Goal: Task Accomplishment & Management: Manage account settings

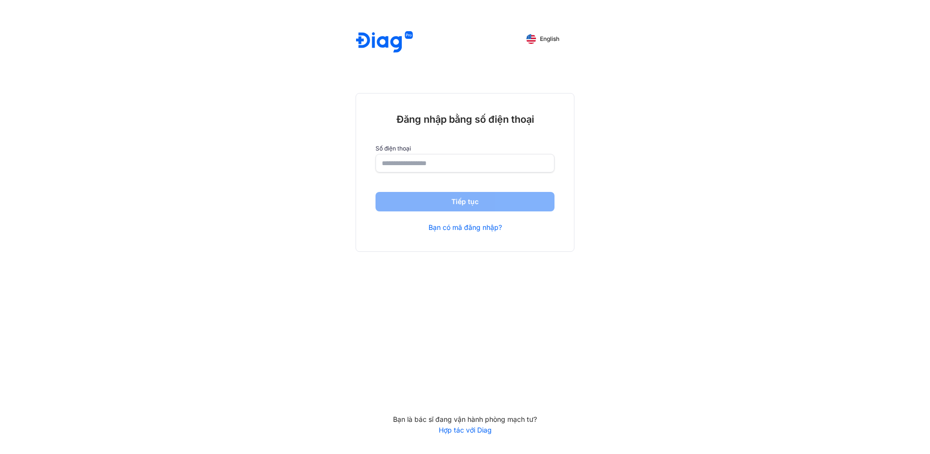
click at [447, 157] on input "number" at bounding box center [465, 163] width 166 height 18
click at [468, 158] on input "number" at bounding box center [464, 164] width 165 height 18
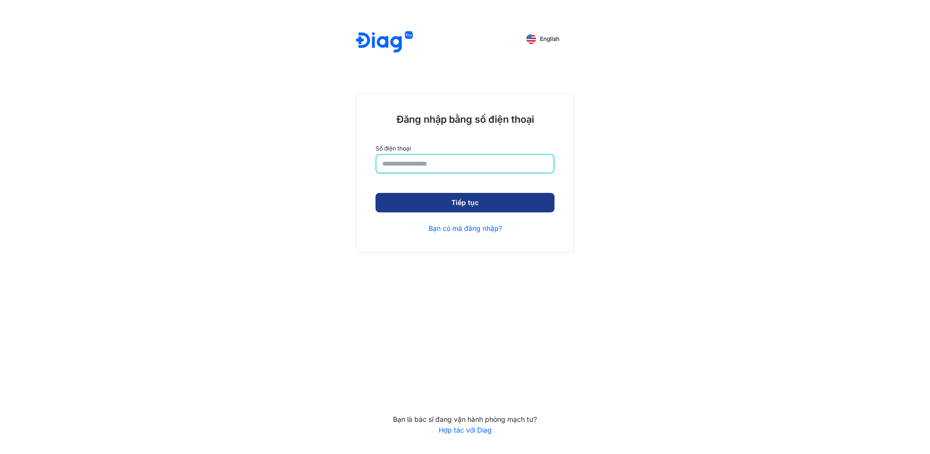
type input "**********"
click at [466, 193] on button "Tiếp tục" at bounding box center [465, 202] width 179 height 19
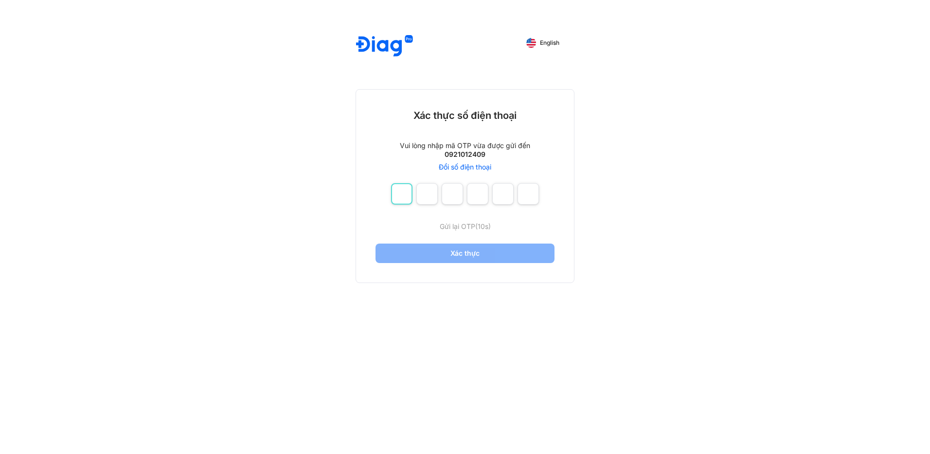
click at [407, 198] on input "number" at bounding box center [401, 193] width 21 height 21
type input "*"
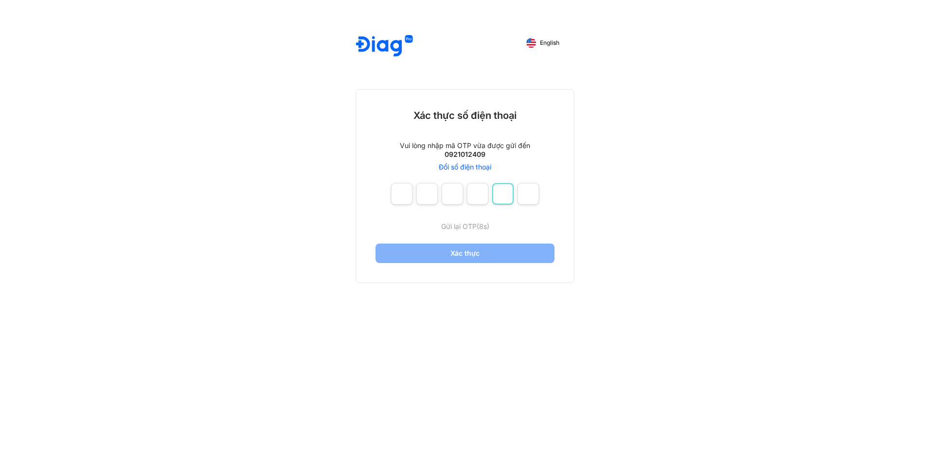
type input "*"
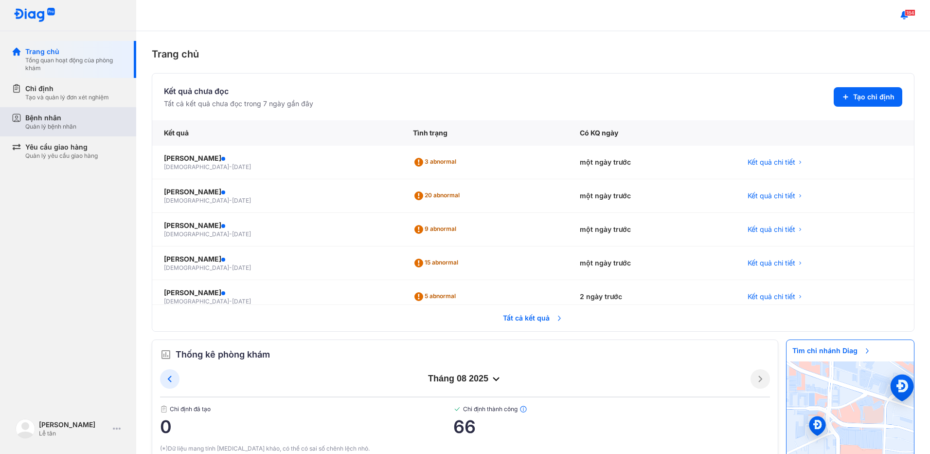
click at [44, 107] on div "Bệnh nhân Quản lý bệnh nhân" at bounding box center [74, 121] width 125 height 29
